Goal: Entertainment & Leisure: Consume media (video, audio)

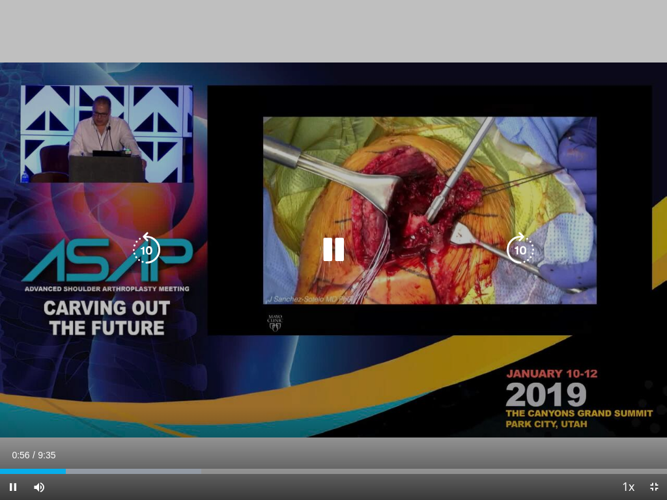
click at [519, 252] on icon "Video Player" at bounding box center [520, 250] width 36 height 36
click at [527, 248] on icon "Video Player" at bounding box center [520, 250] width 36 height 36
click at [529, 252] on icon "Video Player" at bounding box center [520, 250] width 36 height 36
click at [530, 250] on icon "Video Player" at bounding box center [520, 250] width 36 height 36
click at [529, 248] on icon "Video Player" at bounding box center [520, 250] width 36 height 36
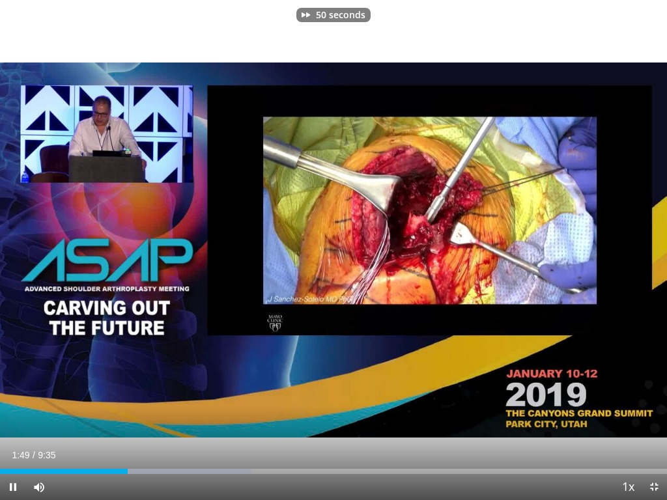
click at [641, 203] on div "50 seconds Tap to unmute" at bounding box center [333, 250] width 667 height 500
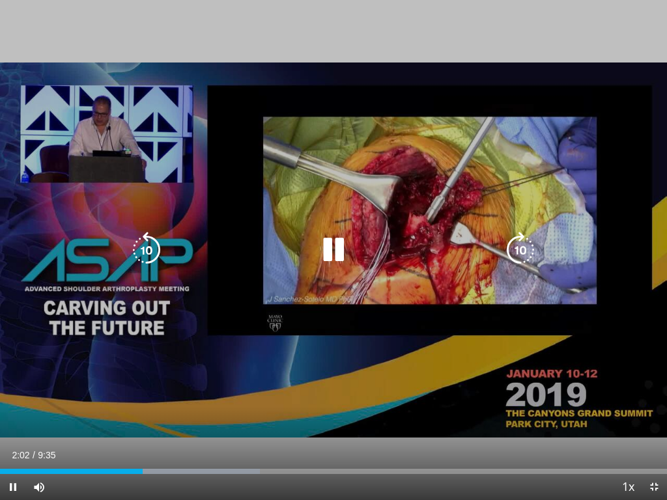
click at [525, 252] on icon "Video Player" at bounding box center [520, 250] width 36 height 36
click at [525, 256] on icon "Video Player" at bounding box center [520, 250] width 36 height 36
click at [530, 253] on icon "Video Player" at bounding box center [520, 250] width 36 height 36
click at [595, 229] on div "20 seconds Tap to unmute" at bounding box center [333, 250] width 667 height 500
click at [530, 255] on icon "Video Player" at bounding box center [520, 250] width 36 height 36
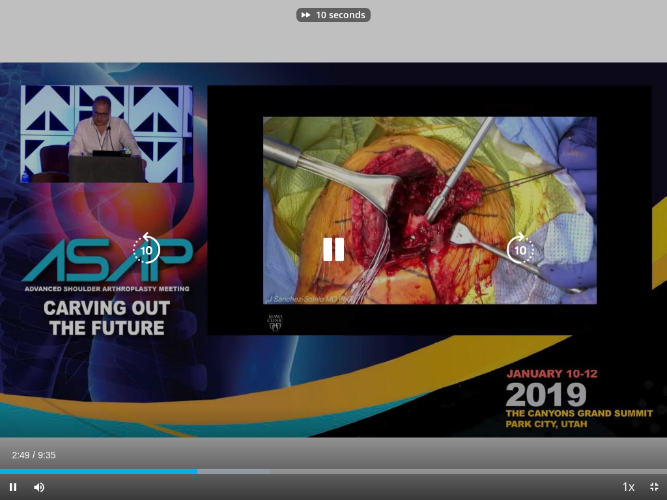
click at [525, 254] on icon "Video Player" at bounding box center [520, 250] width 36 height 36
click at [629, 216] on div "20 seconds Tap to unmute" at bounding box center [333, 250] width 667 height 500
click at [142, 248] on icon "Video Player" at bounding box center [146, 250] width 36 height 36
click at [527, 250] on icon "Video Player" at bounding box center [520, 250] width 36 height 36
click at [145, 255] on icon "Video Player" at bounding box center [146, 250] width 36 height 36
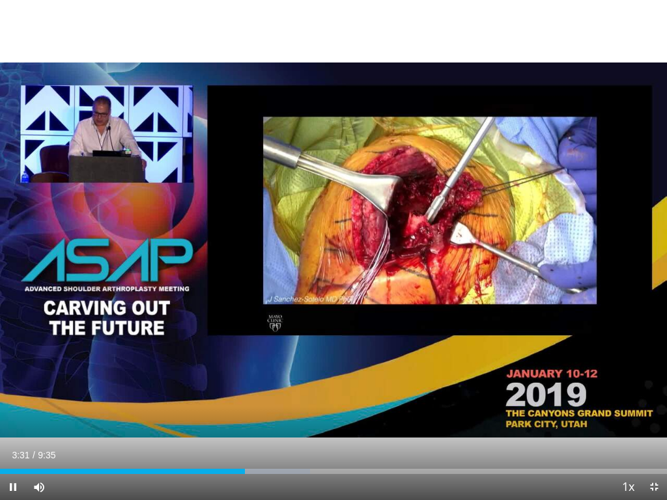
click at [27, 192] on div "10 seconds Tap to unmute" at bounding box center [333, 250] width 667 height 500
click at [625, 224] on div "10 seconds Tap to unmute" at bounding box center [333, 250] width 667 height 500
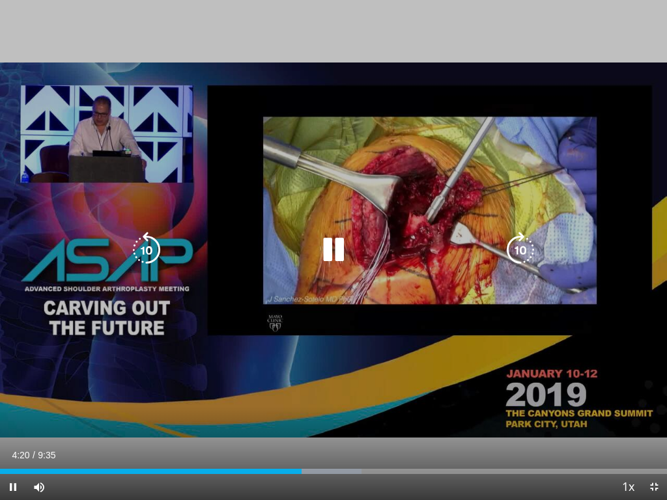
click at [525, 248] on icon "Video Player" at bounding box center [520, 250] width 36 height 36
click at [529, 255] on icon "Video Player" at bounding box center [520, 250] width 36 height 36
click at [531, 246] on icon "Video Player" at bounding box center [520, 250] width 36 height 36
click at [527, 251] on icon "Video Player" at bounding box center [520, 250] width 36 height 36
click at [525, 253] on icon "Video Player" at bounding box center [520, 250] width 36 height 36
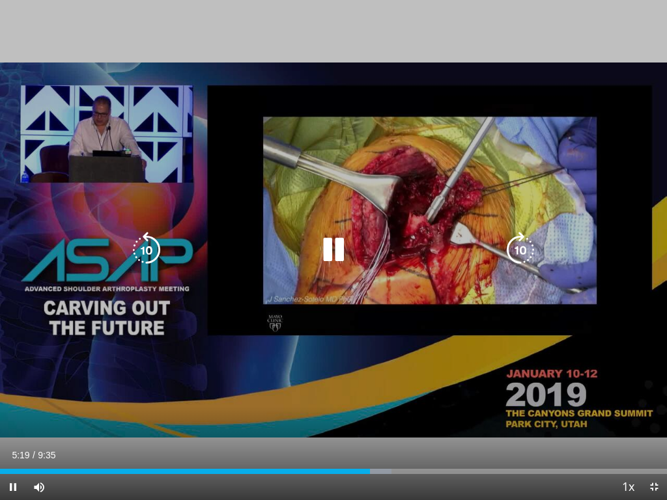
click at [524, 255] on icon "Video Player" at bounding box center [520, 250] width 36 height 36
click at [527, 250] on icon "Video Player" at bounding box center [520, 250] width 36 height 36
click at [529, 254] on icon "Video Player" at bounding box center [520, 250] width 36 height 36
click at [529, 247] on icon "Video Player" at bounding box center [520, 250] width 36 height 36
click at [533, 254] on icon "Video Player" at bounding box center [520, 250] width 36 height 36
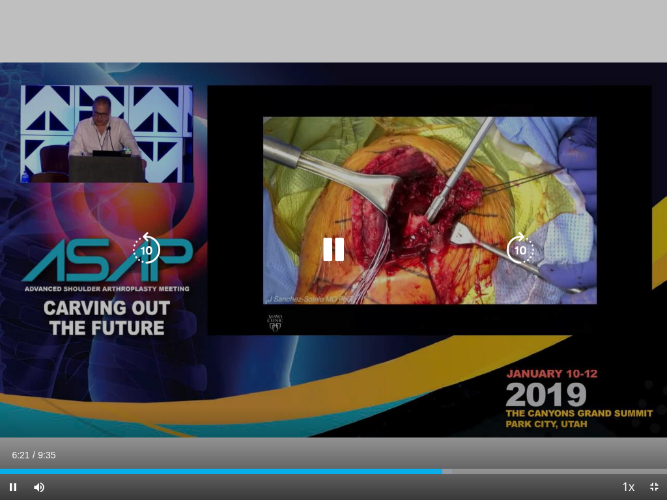
click at [526, 252] on icon "Video Player" at bounding box center [520, 250] width 36 height 36
click at [528, 254] on icon "Video Player" at bounding box center [520, 250] width 36 height 36
